Goal: Use online tool/utility: Utilize a website feature to perform a specific function

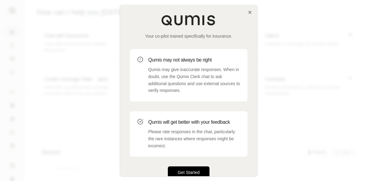
click at [202, 167] on button "Get Started" at bounding box center [189, 172] width 42 height 12
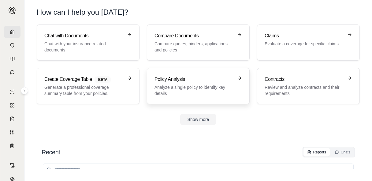
click at [195, 96] on link "Policy Analysis Analyze a single policy to identify key details" at bounding box center [198, 86] width 103 height 36
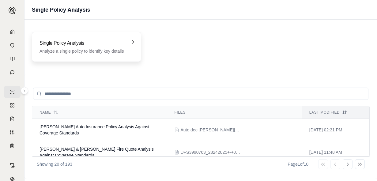
click at [98, 46] on h3 "Single Policy Analysis" at bounding box center [81, 42] width 85 height 7
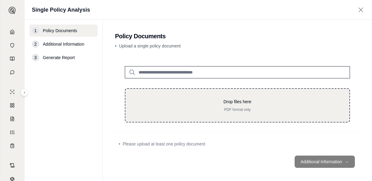
click at [217, 111] on p "PDF format only" at bounding box center [237, 109] width 204 height 5
type input "**********"
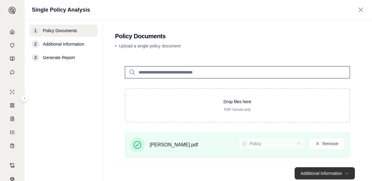
click at [325, 176] on button "Additional Information →" at bounding box center [325, 173] width 60 height 12
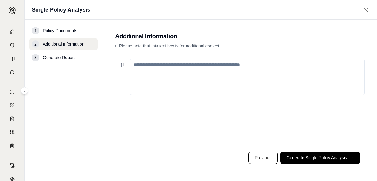
click at [239, 83] on textarea at bounding box center [247, 77] width 235 height 36
paste textarea "**********"
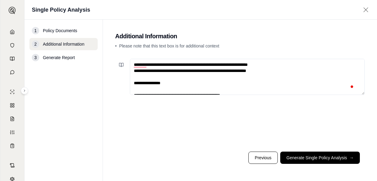
scroll to position [162, 0]
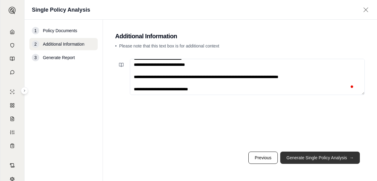
type textarea "**********"
click at [321, 159] on button "Generate Single Policy Analysis →" at bounding box center [320, 157] width 80 height 12
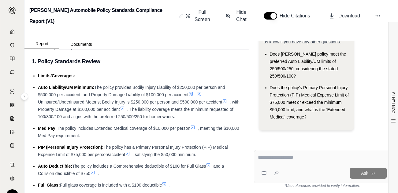
scroll to position [122, 0]
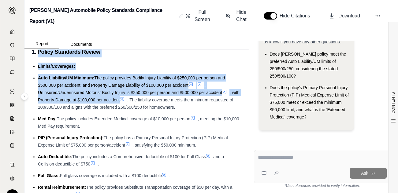
drag, startPoint x: 38, startPoint y: 53, endPoint x: 128, endPoint y: 99, distance: 101.5
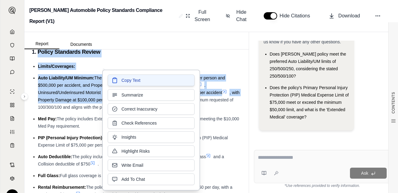
click at [136, 84] on button "Copy Text" at bounding box center [151, 81] width 87 height 12
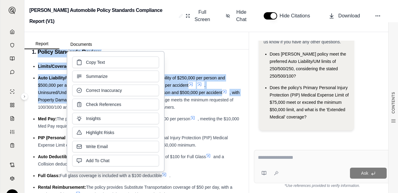
drag, startPoint x: 93, startPoint y: 80, endPoint x: 75, endPoint y: 65, distance: 23.4
click at [75, 65] on button "Copy Text" at bounding box center [115, 63] width 87 height 12
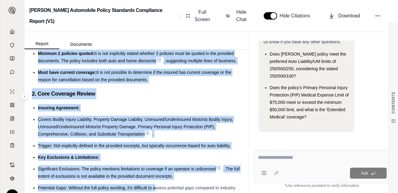
scroll to position [388, 0]
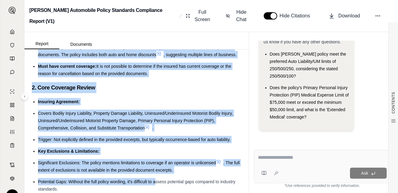
drag, startPoint x: 39, startPoint y: 88, endPoint x: 152, endPoint y: 81, distance: 113.7
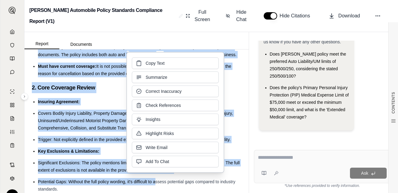
copy ul "Med Pay: The policy includes Extended Medical coverage of $10,000 per person , …"
click at [149, 63] on span "Copy Text" at bounding box center [155, 63] width 19 height 6
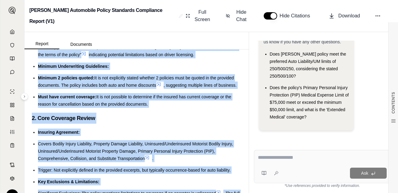
scroll to position [327, 0]
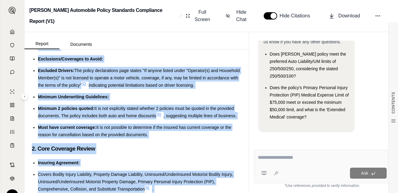
click at [95, 83] on span "The policy declarations page states "If anyone listed under "Operator(s) and Ho…" at bounding box center [139, 78] width 202 height 20
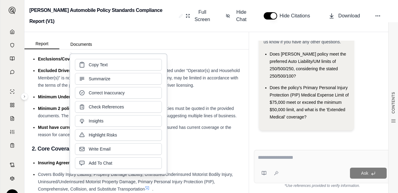
drag, startPoint x: 57, startPoint y: 71, endPoint x: 75, endPoint y: 80, distance: 20.8
click at [57, 72] on span "Excluded Drivers:" at bounding box center [56, 70] width 36 height 5
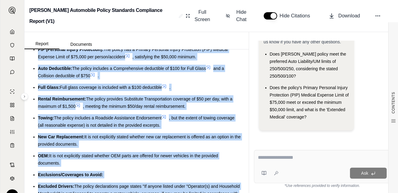
scroll to position [280, 0]
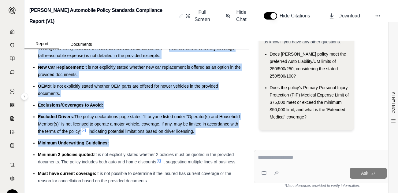
copy ul "Med Pay: The policy includes Extended Medical coverage of $10,000 per person , …"
drag, startPoint x: 36, startPoint y: 67, endPoint x: 207, endPoint y: 121, distance: 179.5
click at [228, 130] on ul "Limits/Coverages: Auto Liability/UM Minimum: The policy provides Bodily Injury …" at bounding box center [137, 45] width 210 height 280
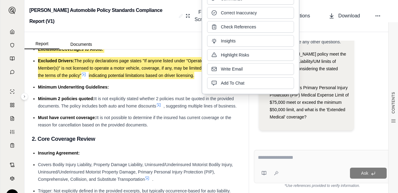
scroll to position [342, 0]
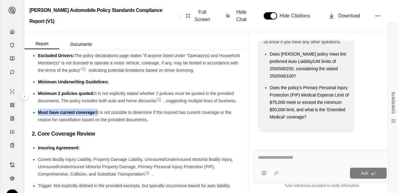
drag, startPoint x: 38, startPoint y: 118, endPoint x: 62, endPoint y: 115, distance: 24.1
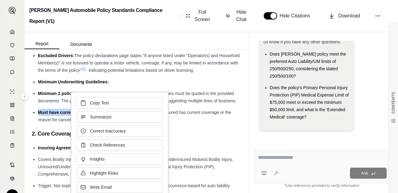
copy span "Must have current coverage:"
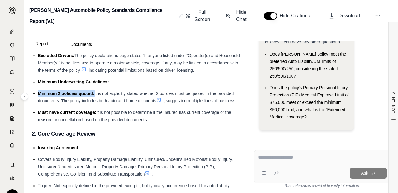
drag, startPoint x: 37, startPoint y: 94, endPoint x: 95, endPoint y: 95, distance: 57.8
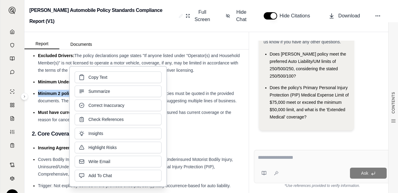
copy li "Minimum 2 policies quoted:"
